Goal: Information Seeking & Learning: Find specific fact

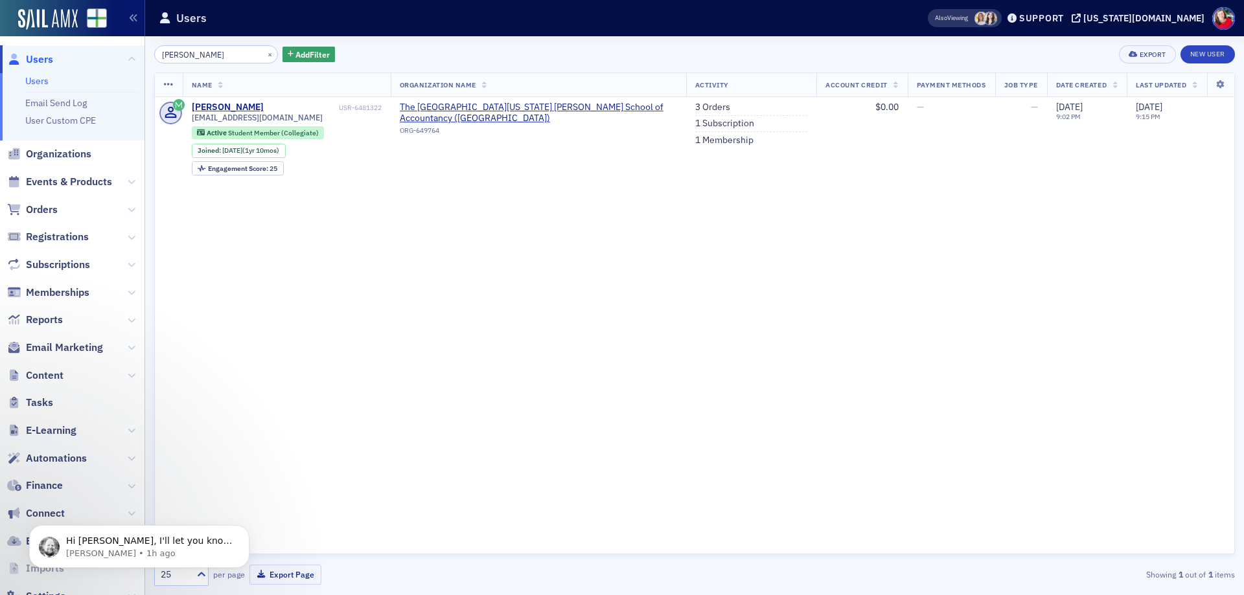
drag, startPoint x: 214, startPoint y: 55, endPoint x: 131, endPoint y: 56, distance: 83.6
click at [131, 56] on div "Users Users Email Send Log User Custom CPE Organizations Events & Products Orde…" at bounding box center [622, 297] width 1244 height 595
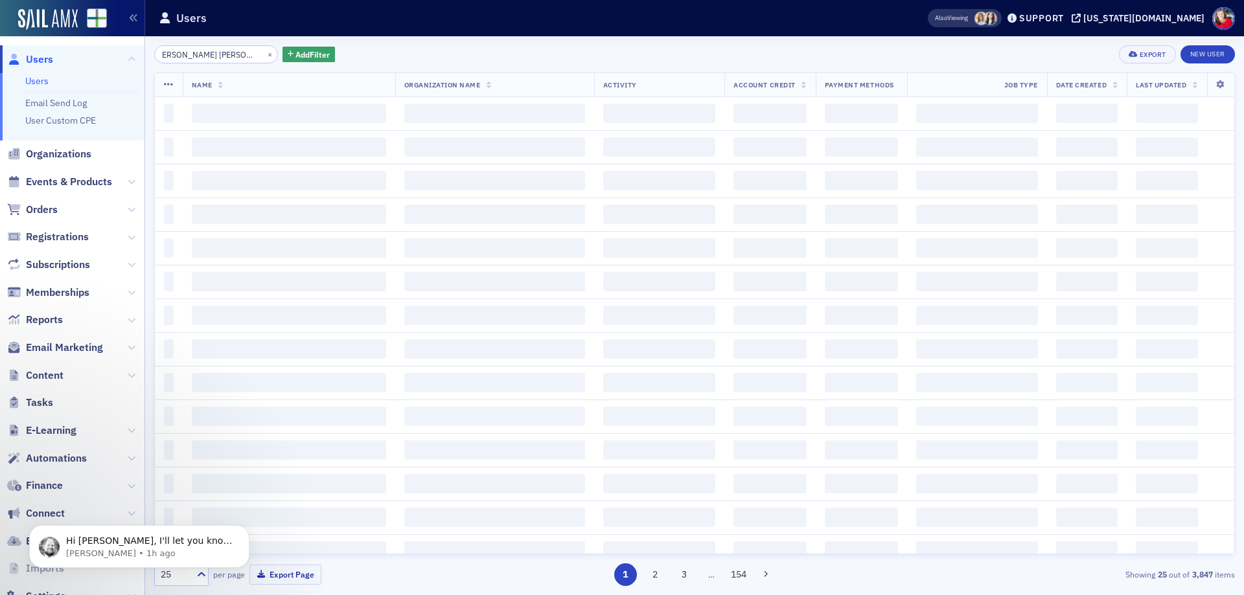
type input "[PERSON_NAME] [PERSON_NAME]"
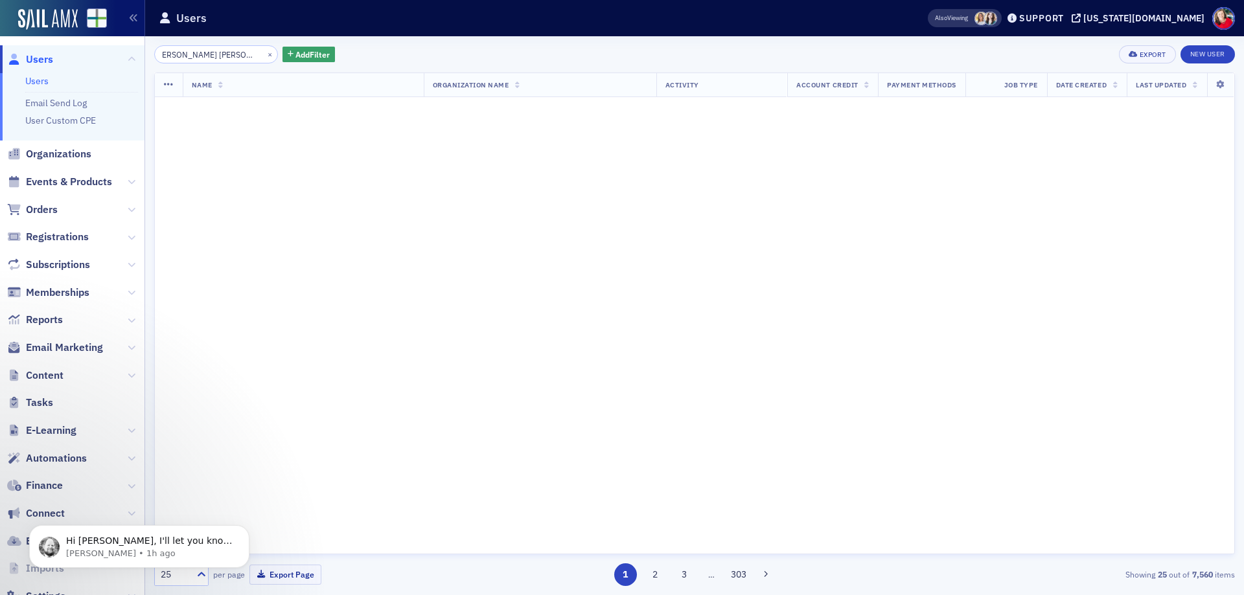
scroll to position [0, 9]
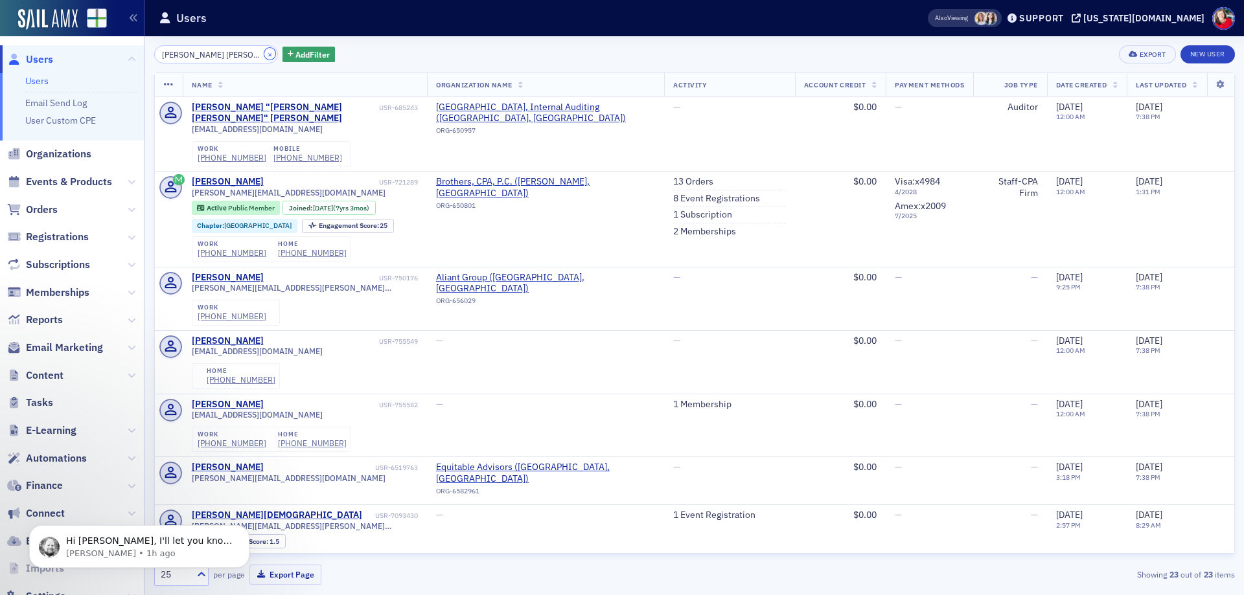
click at [264, 56] on button "×" at bounding box center [270, 54] width 12 height 12
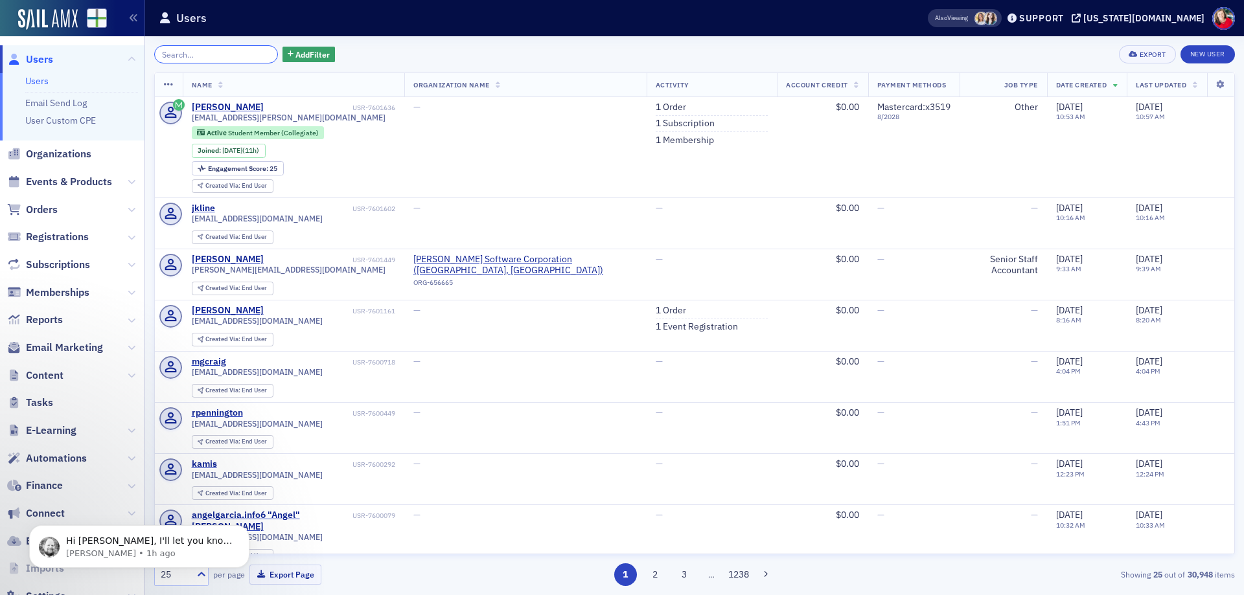
click at [233, 51] on input "search" at bounding box center [216, 54] width 124 height 18
